Goal: Complete application form

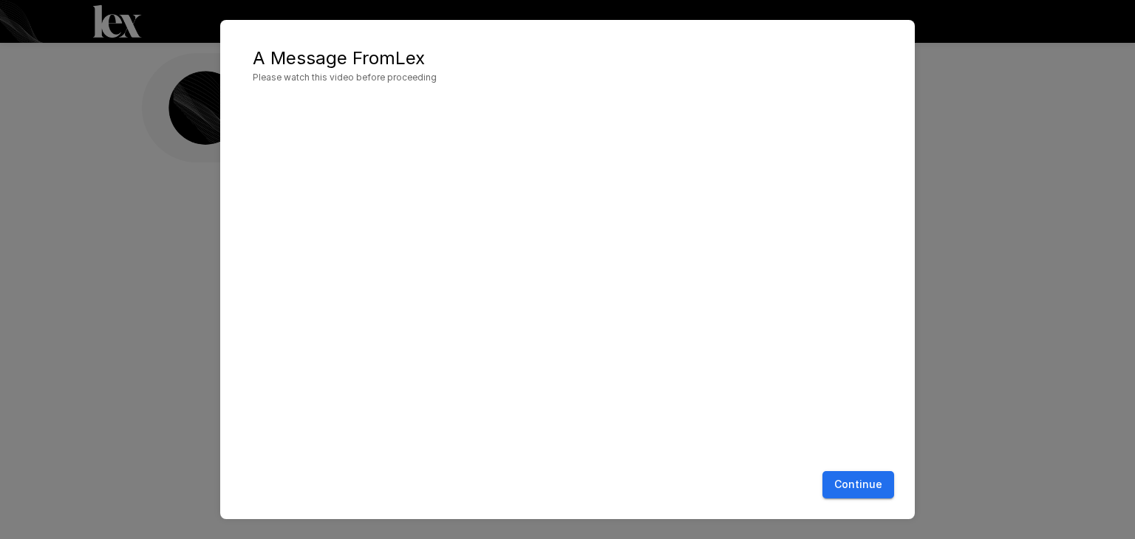
click at [851, 488] on button "Continue" at bounding box center [858, 484] width 72 height 27
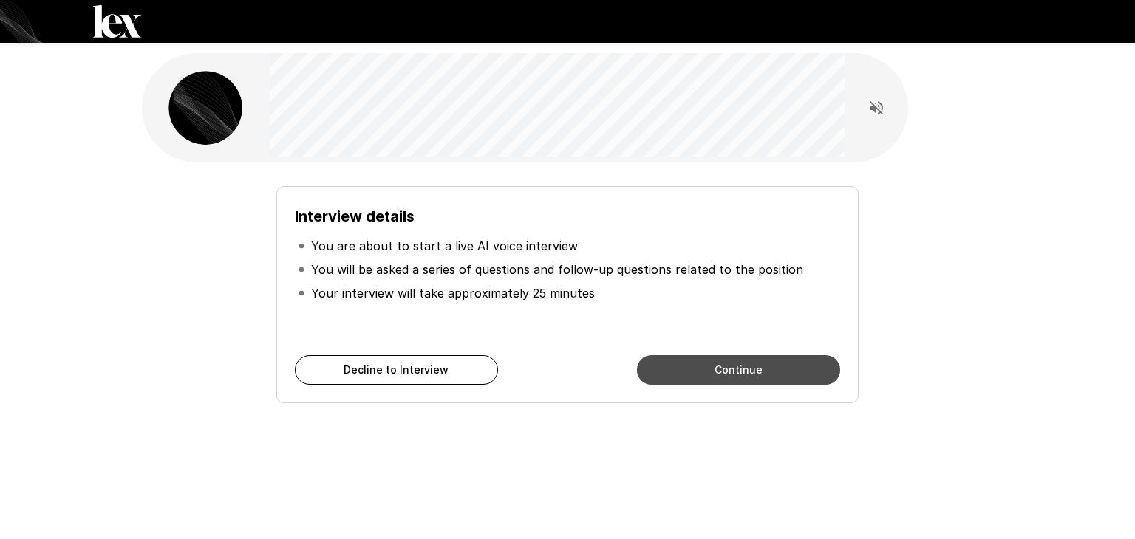
click at [695, 368] on button "Continue" at bounding box center [738, 370] width 203 height 30
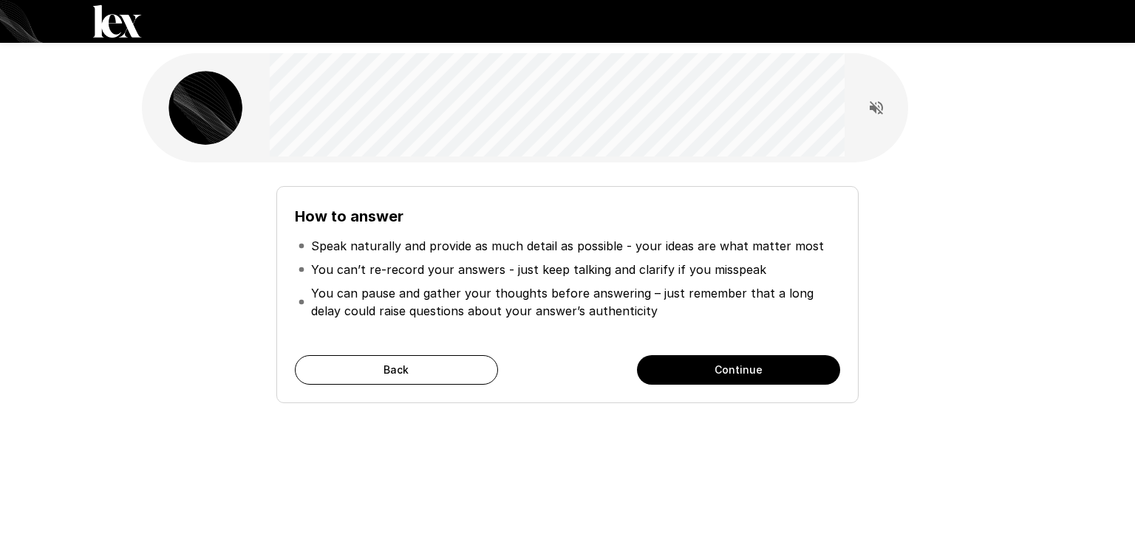
click at [691, 366] on button "Continue" at bounding box center [738, 370] width 203 height 30
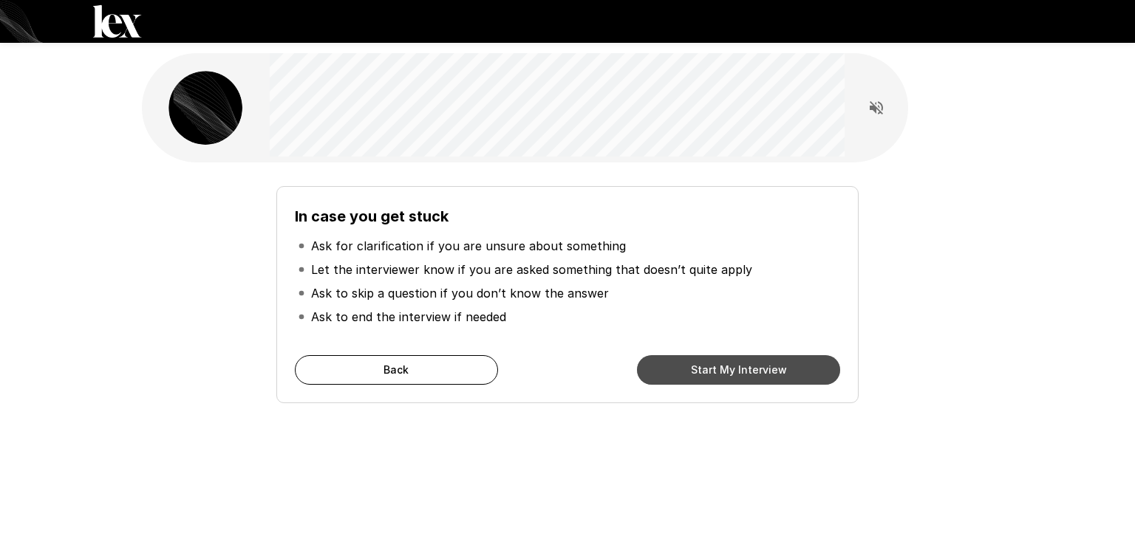
click at [691, 366] on button "Start My Interview" at bounding box center [738, 370] width 203 height 30
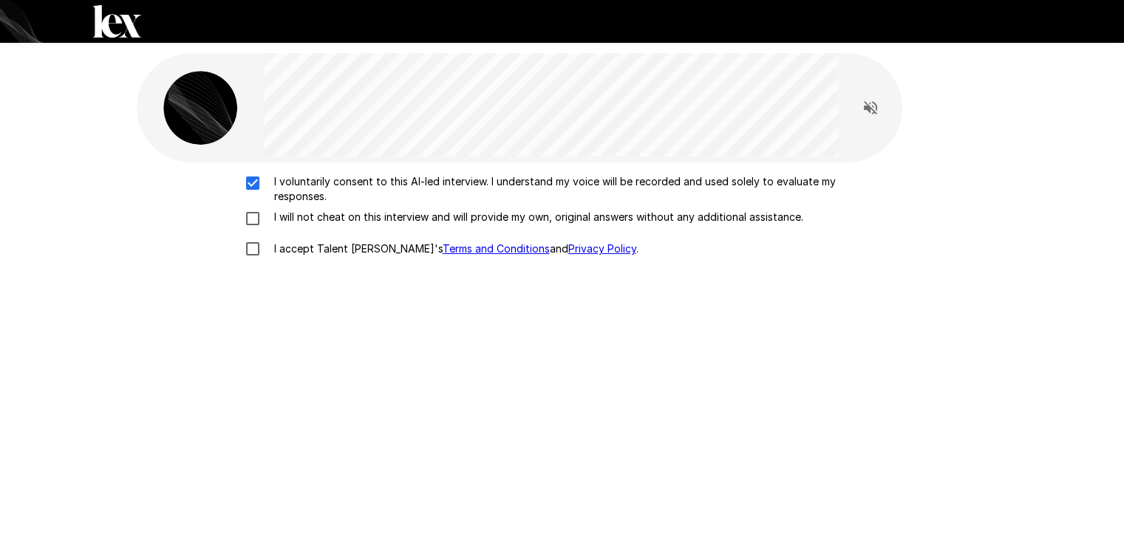
click at [252, 208] on div "I voluntarily consent to this AI-led interview. I understand my voice will be r…" at bounding box center [562, 219] width 839 height 90
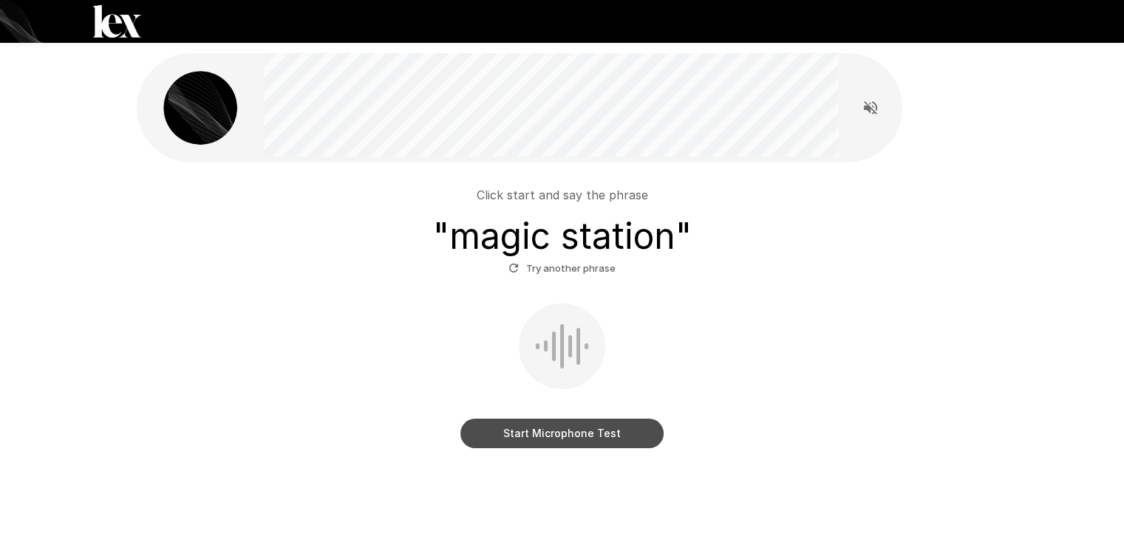
click at [562, 432] on button "Start Microphone Test" at bounding box center [561, 434] width 203 height 30
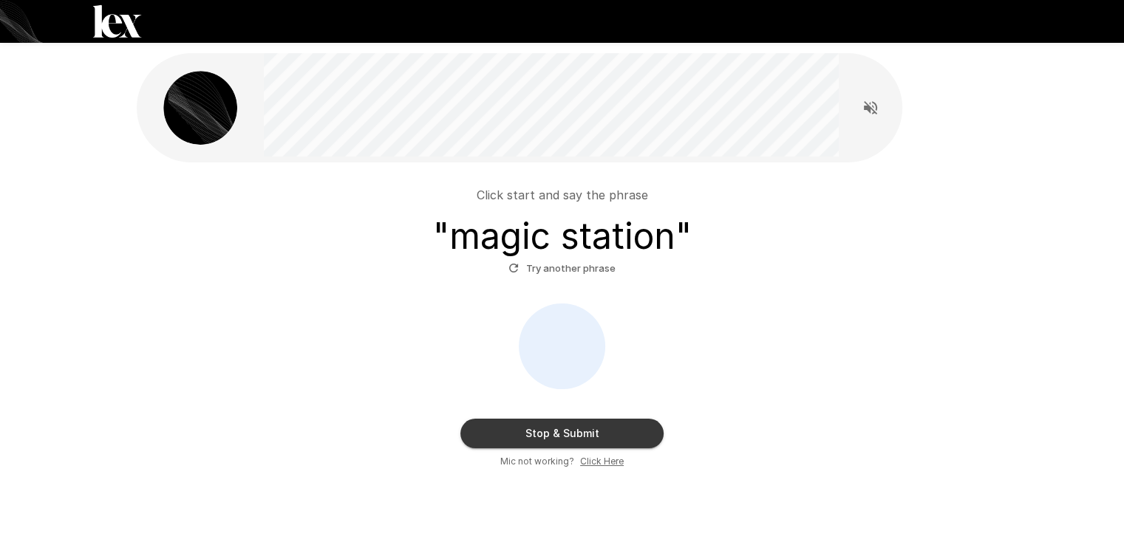
click at [592, 432] on button "Stop & Submit" at bounding box center [561, 434] width 203 height 30
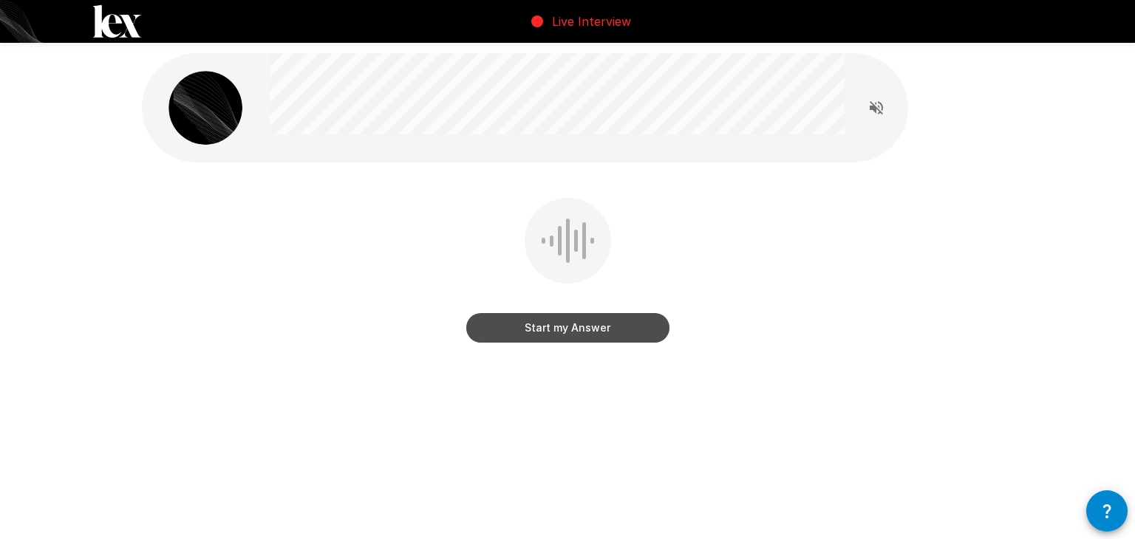
click at [581, 333] on button "Start my Answer" at bounding box center [567, 328] width 203 height 30
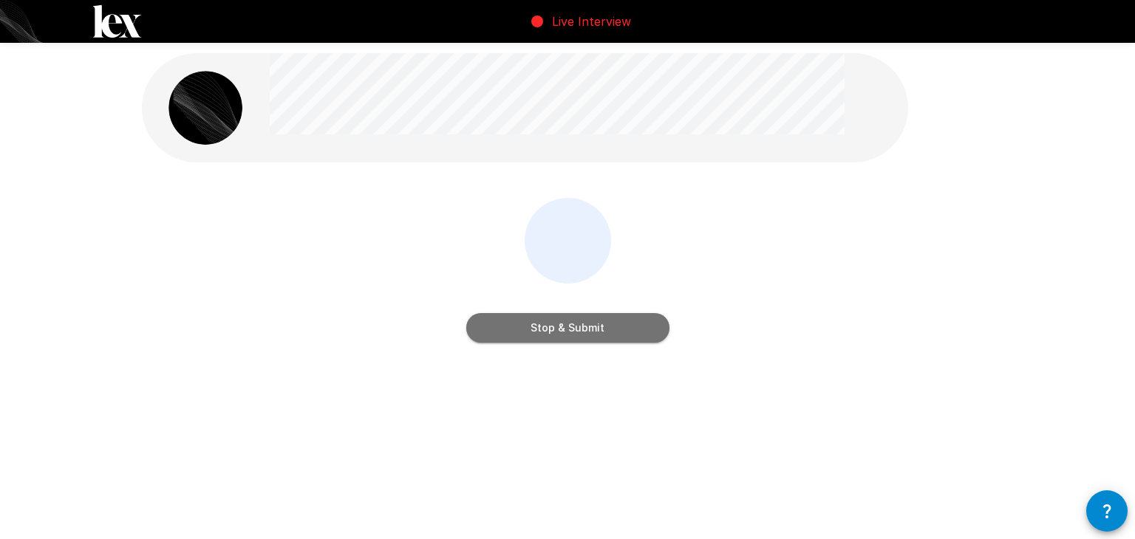
click at [583, 330] on button "Stop & Submit" at bounding box center [567, 328] width 203 height 30
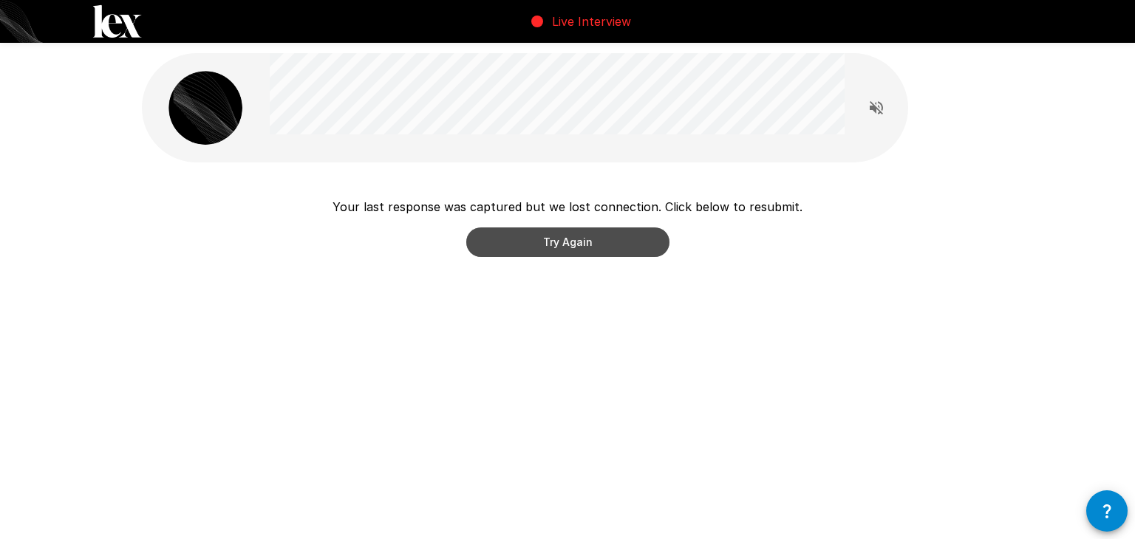
click at [573, 246] on button "Try Again" at bounding box center [567, 243] width 203 height 30
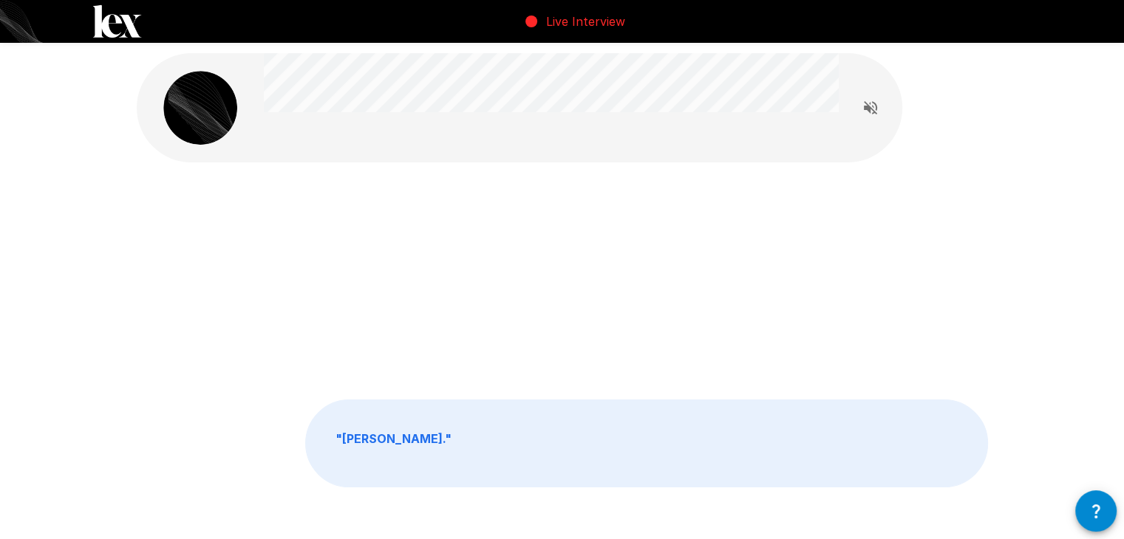
click at [386, 184] on div "" Rochelle. "" at bounding box center [562, 303] width 886 height 606
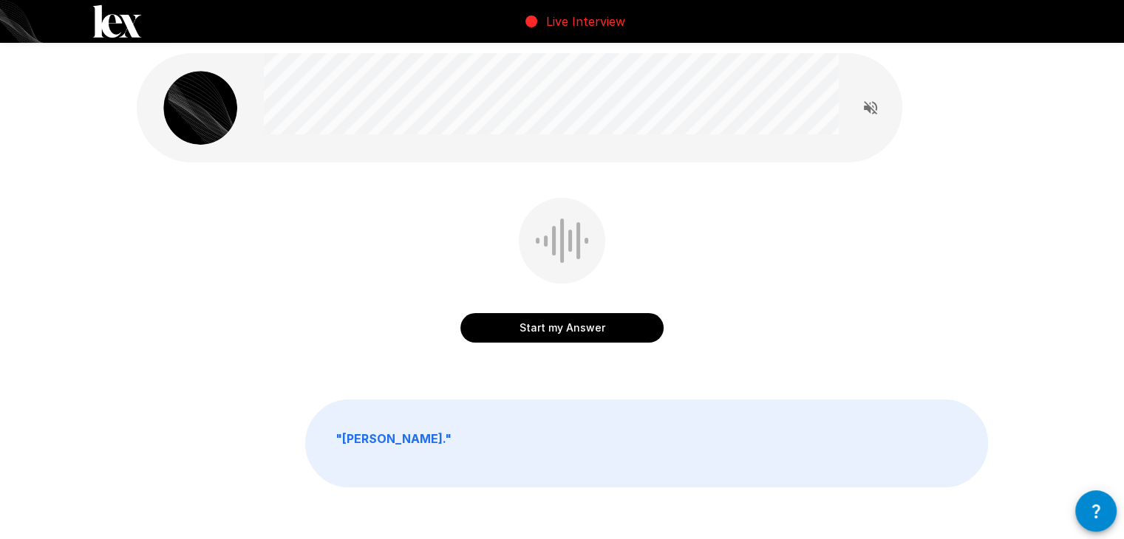
click at [589, 322] on button "Start my Answer" at bounding box center [561, 328] width 203 height 30
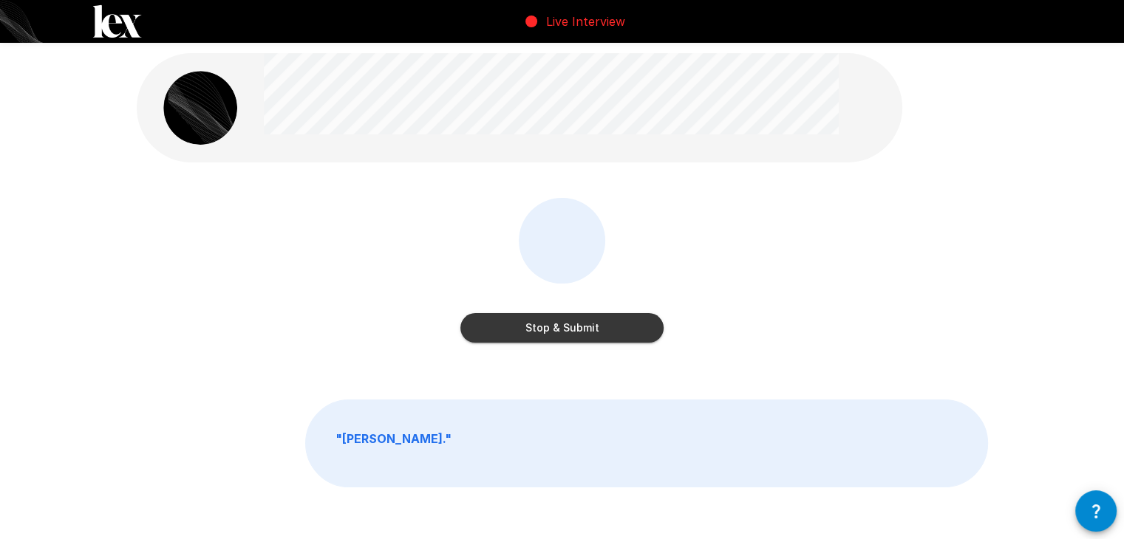
click at [581, 334] on button "Stop & Submit" at bounding box center [561, 328] width 203 height 30
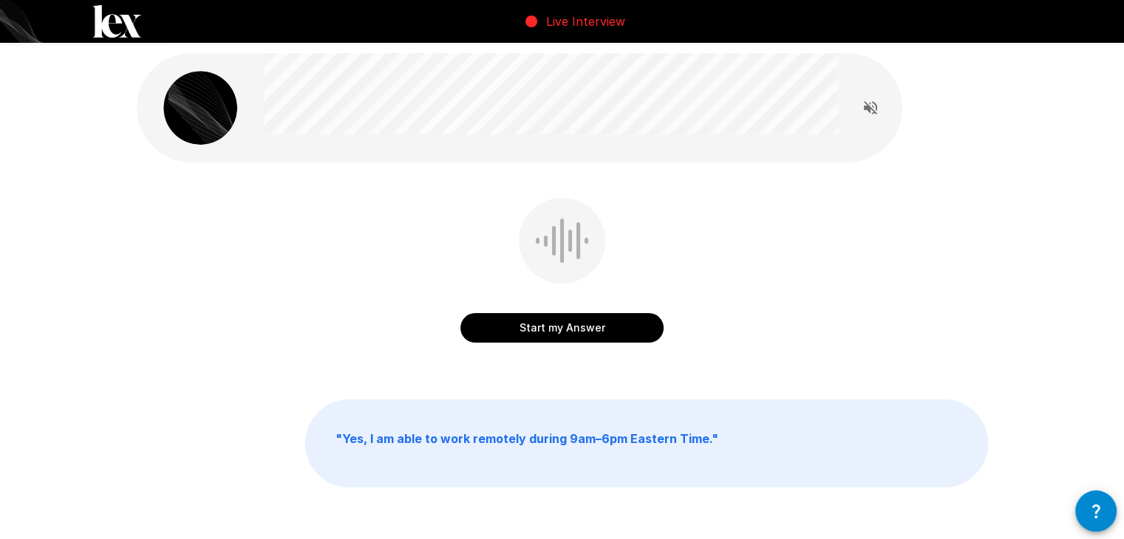
click at [556, 329] on button "Start my Answer" at bounding box center [561, 328] width 203 height 30
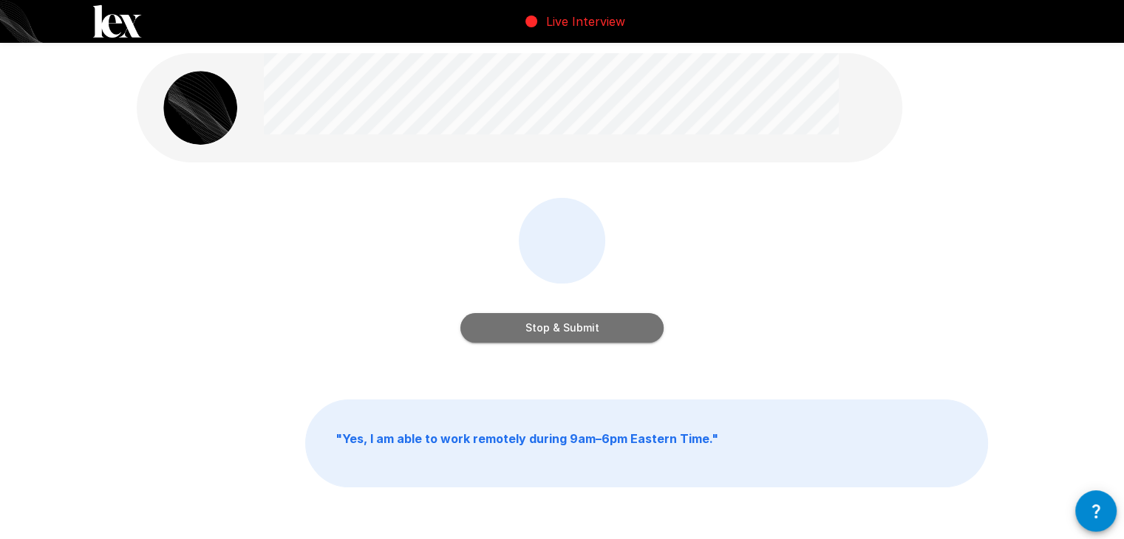
click at [581, 320] on button "Stop & Submit" at bounding box center [561, 328] width 203 height 30
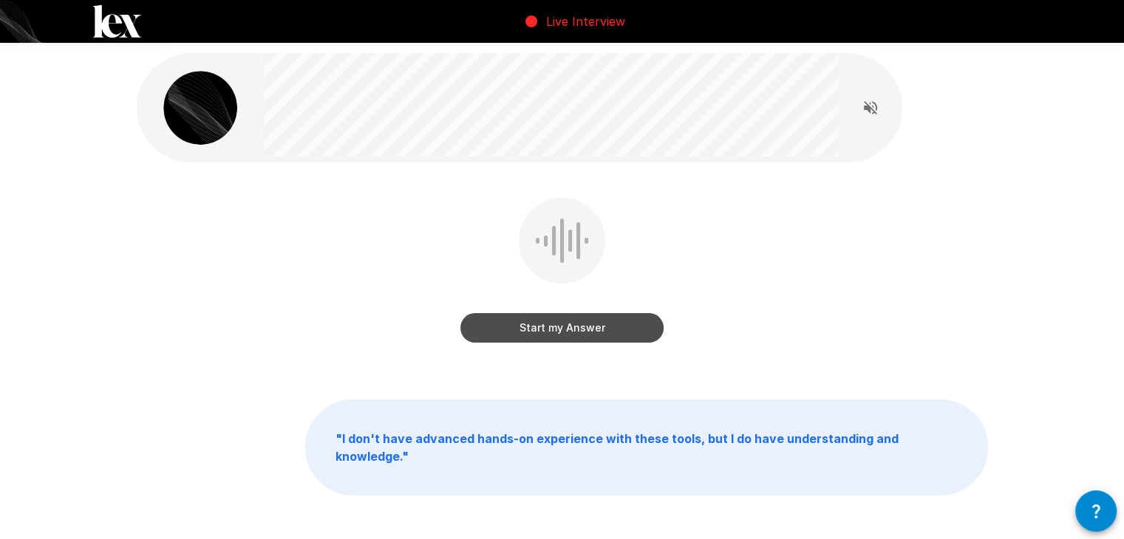
click at [572, 334] on button "Start my Answer" at bounding box center [561, 328] width 203 height 30
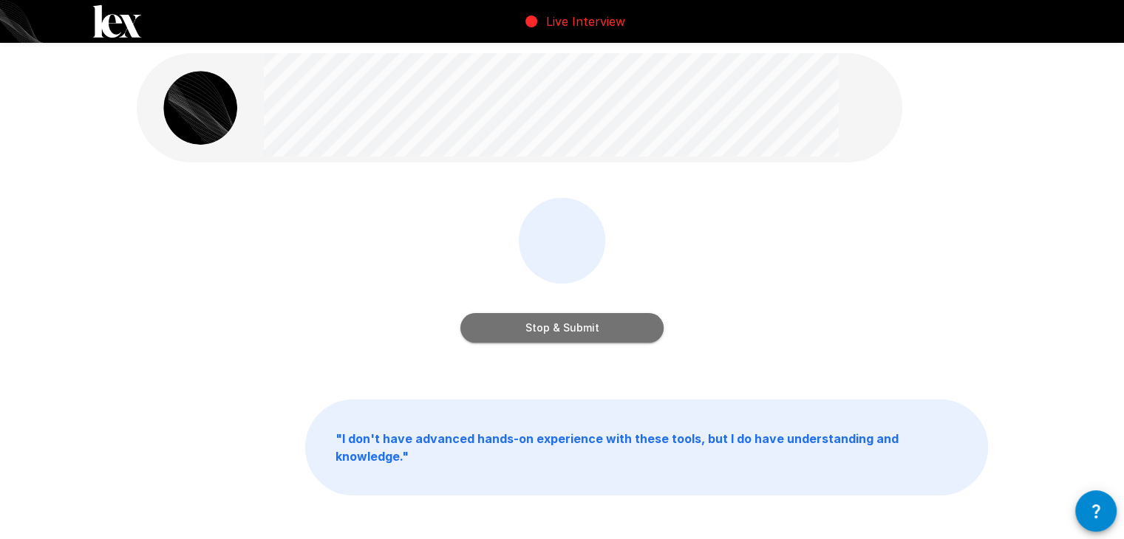
click at [604, 333] on button "Stop & Submit" at bounding box center [561, 328] width 203 height 30
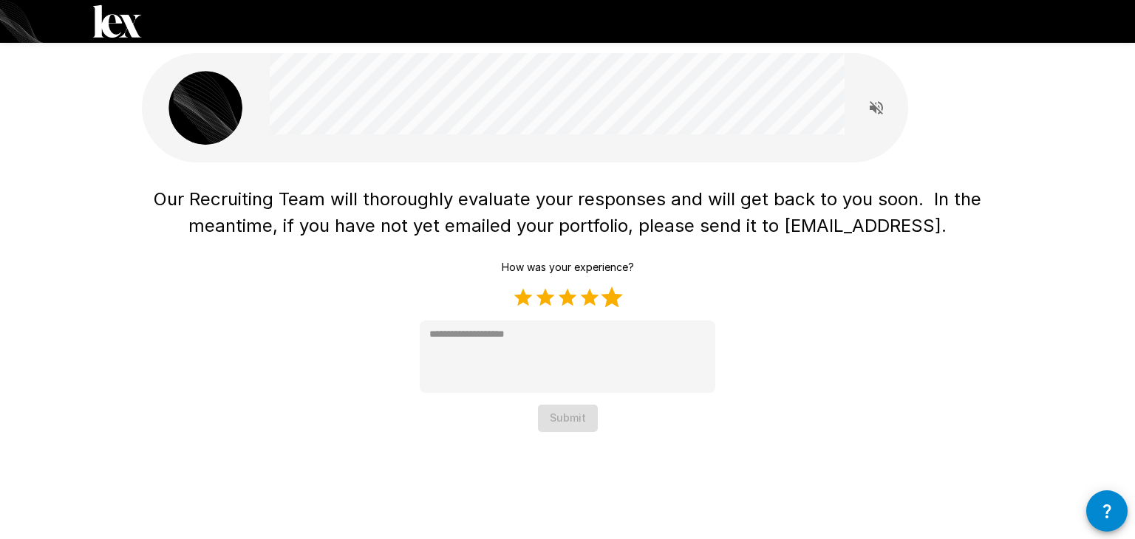
click at [602, 302] on label "5 Stars" at bounding box center [612, 298] width 22 height 22
type textarea "*"
click at [568, 423] on button "Submit" at bounding box center [568, 418] width 60 height 27
